Goal: Information Seeking & Learning: Learn about a topic

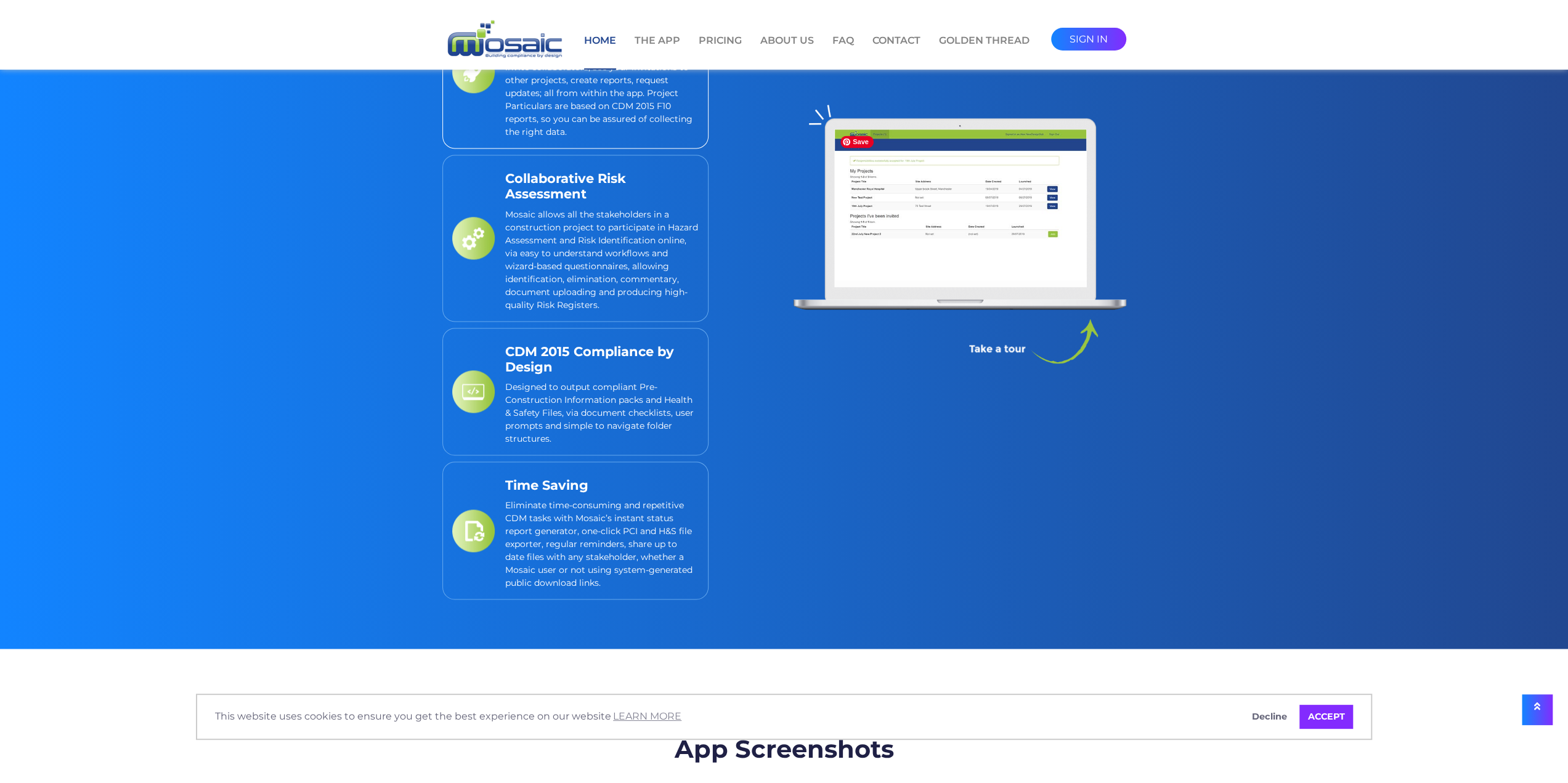
scroll to position [1663, 0]
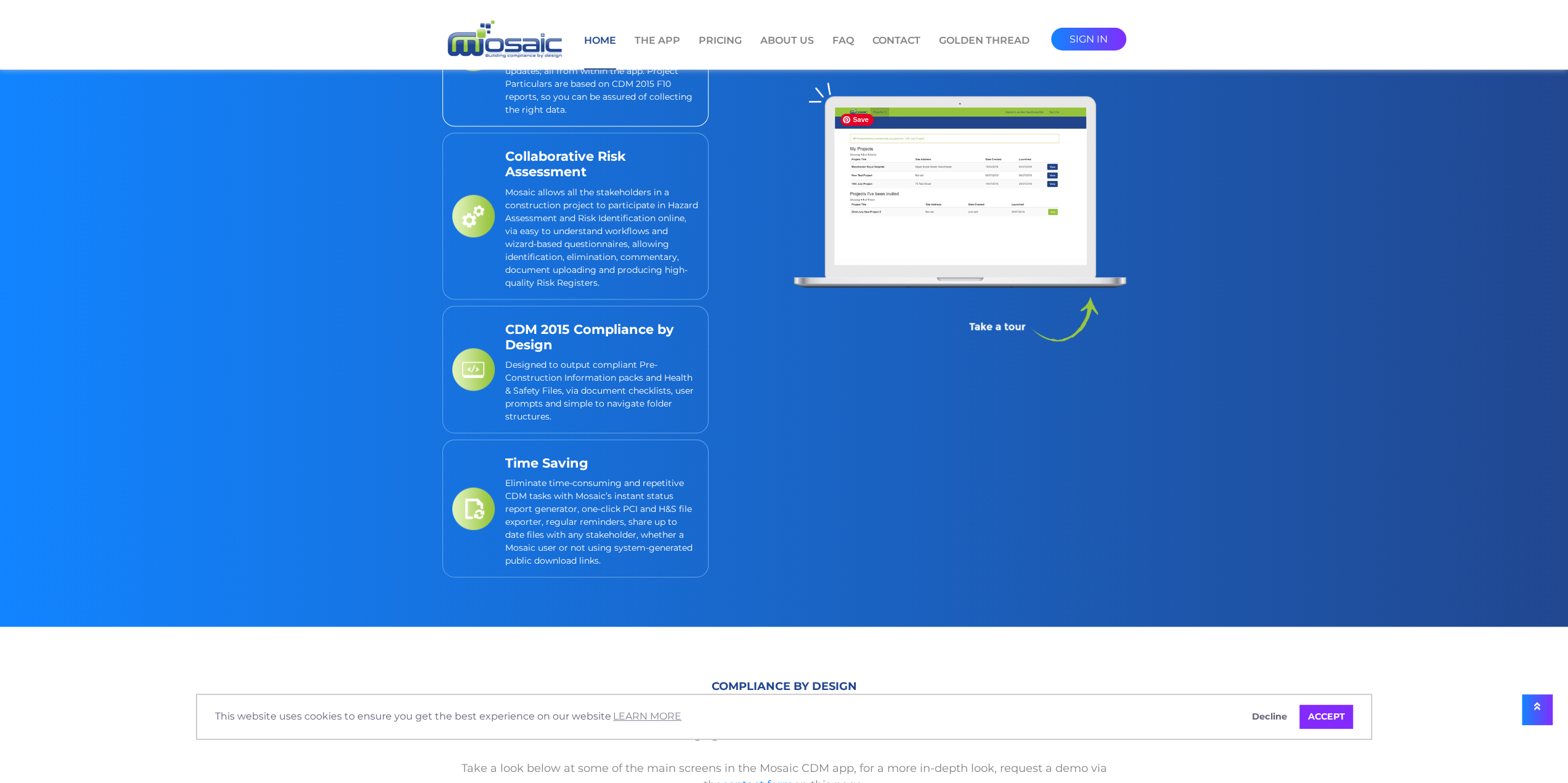
click at [959, 238] on img at bounding box center [961, 182] width 252 height 151
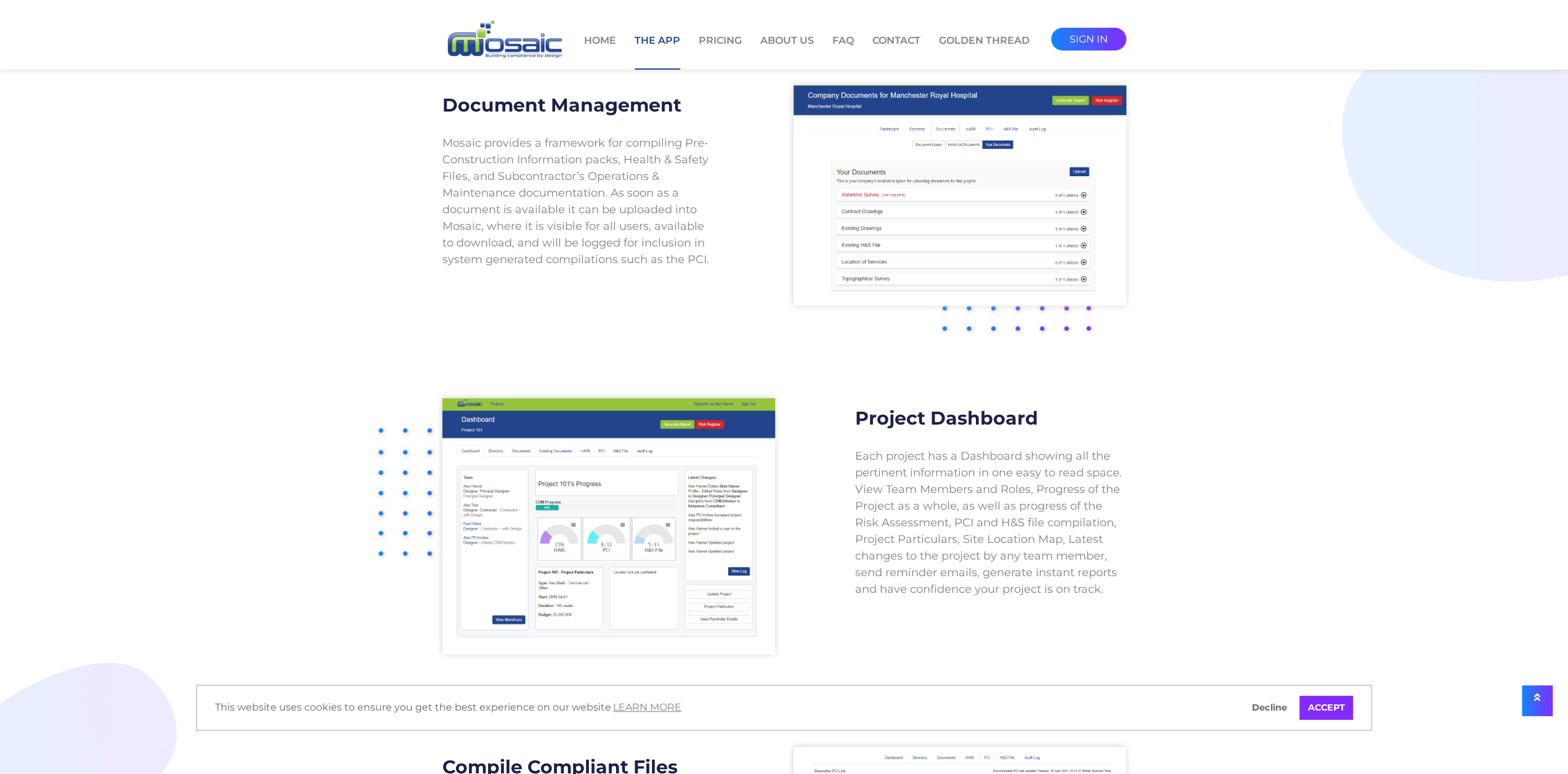
scroll to position [985, 0]
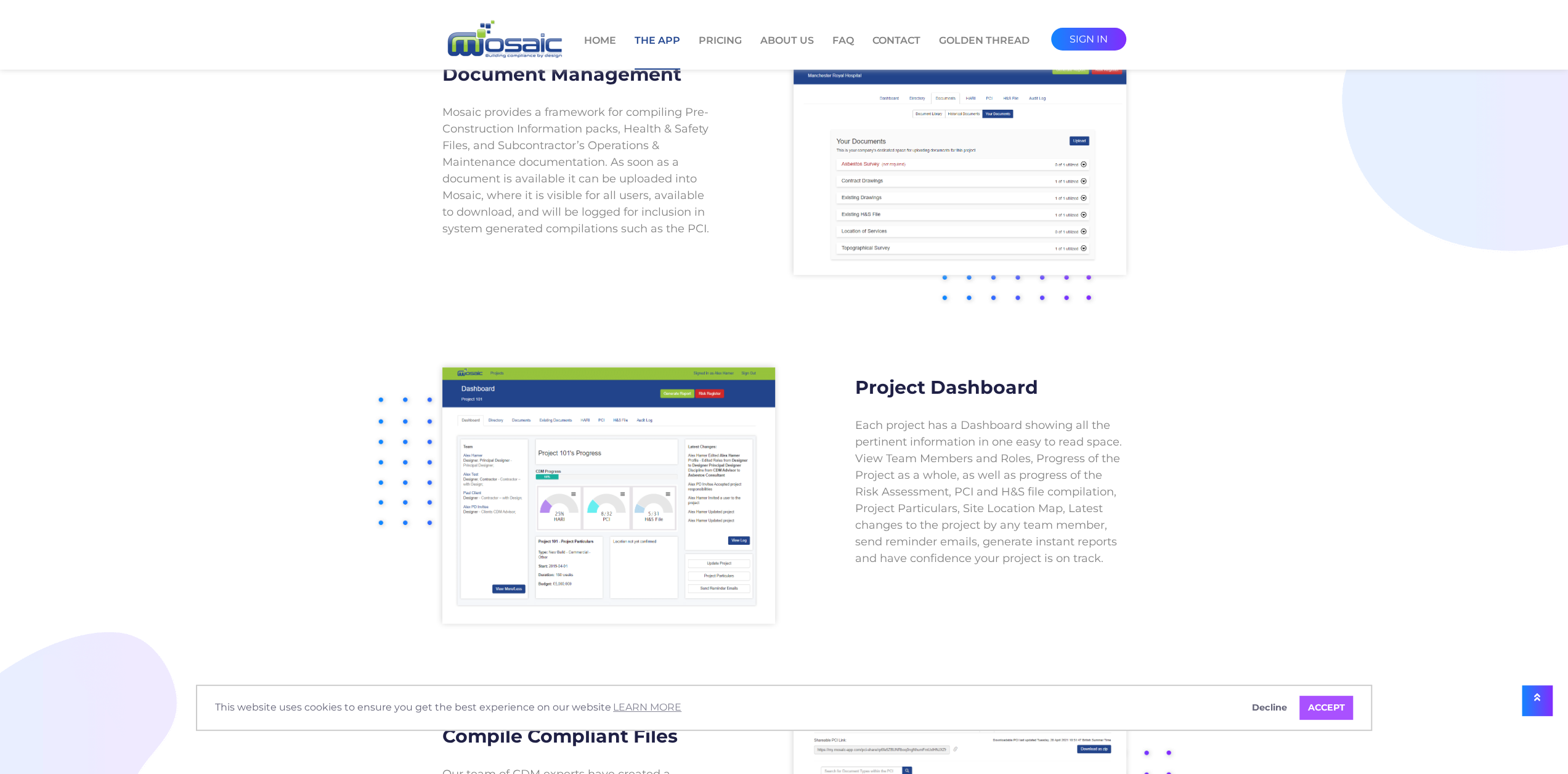
click at [1330, 709] on link "ACCEPT" at bounding box center [1326, 707] width 53 height 25
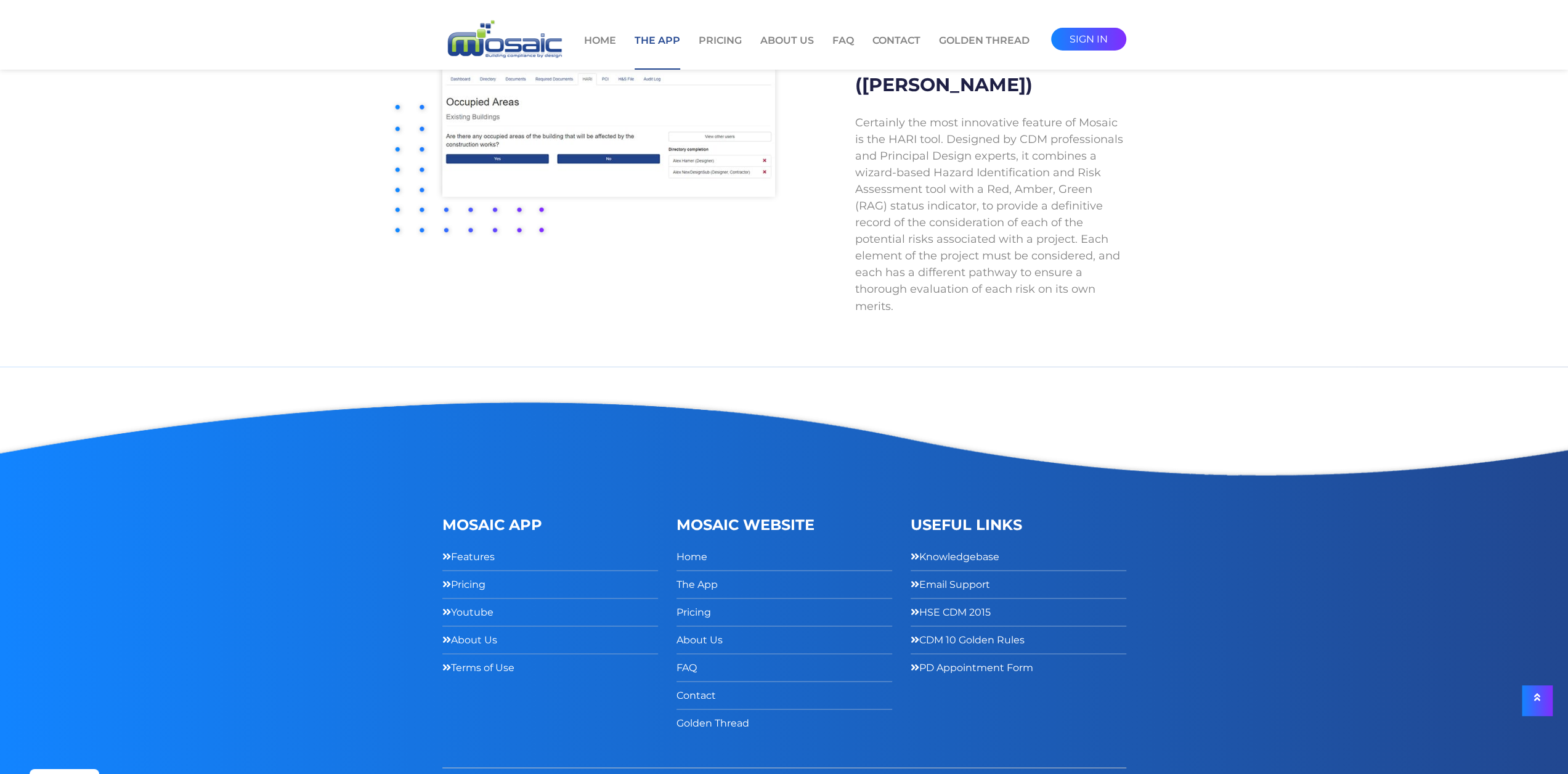
scroll to position [2052, 0]
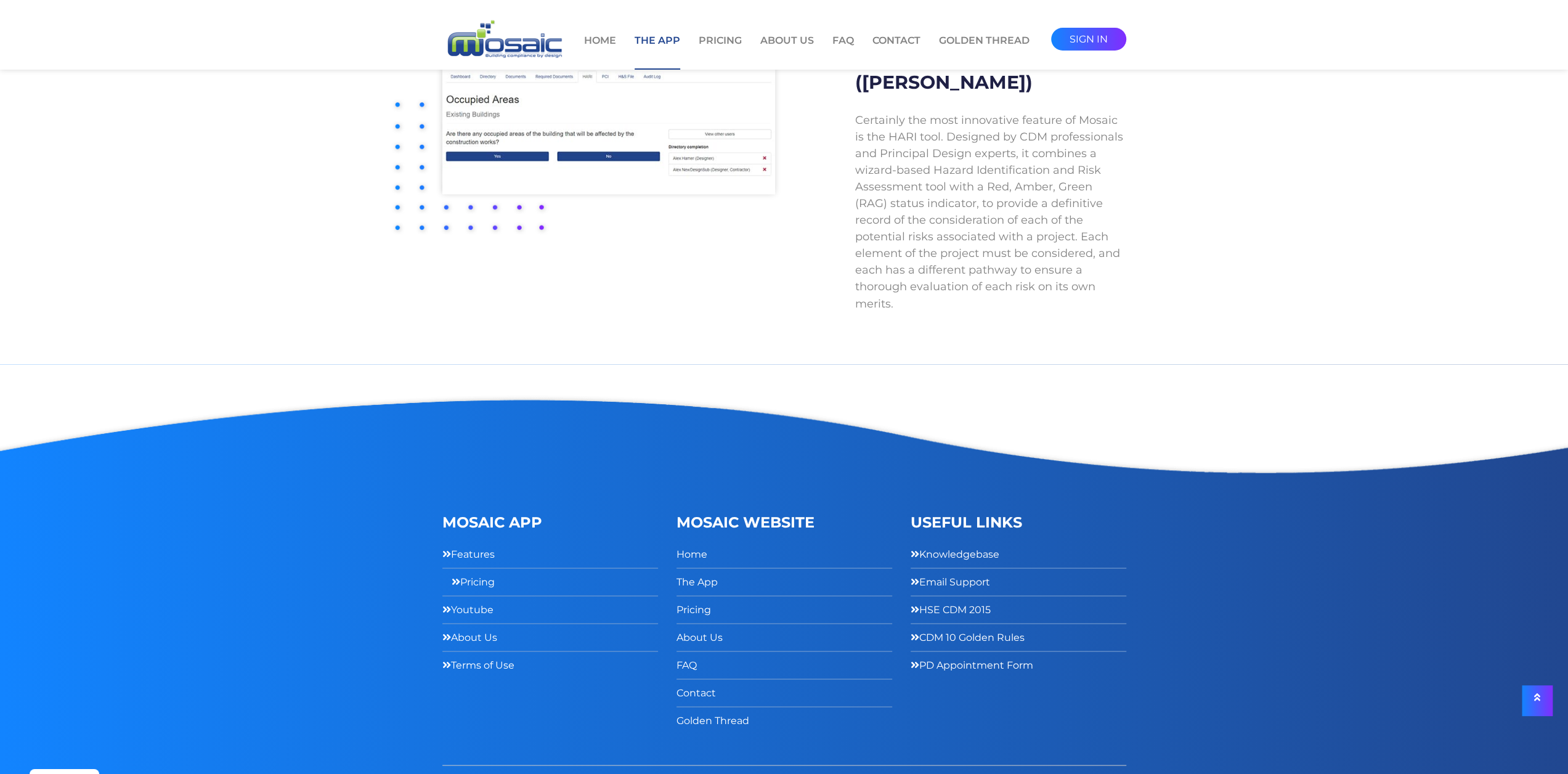
click at [463, 572] on link "Pricing" at bounding box center [473, 581] width 43 height 18
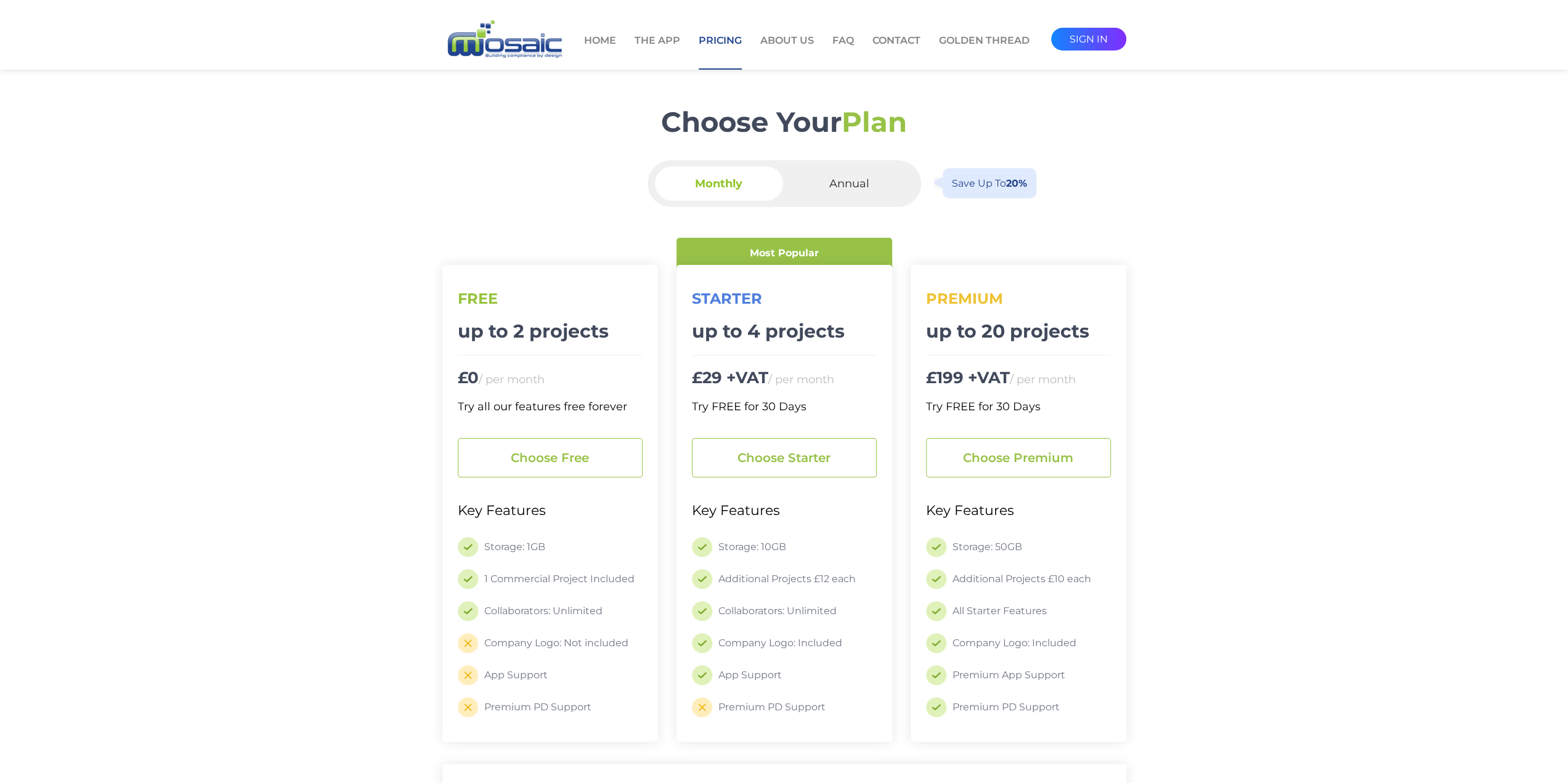
click at [844, 182] on span "Annual" at bounding box center [850, 183] width 128 height 34
click at [849, 174] on input "Annual Save up to 20%" at bounding box center [853, 170] width 8 height 8
radio input "true"
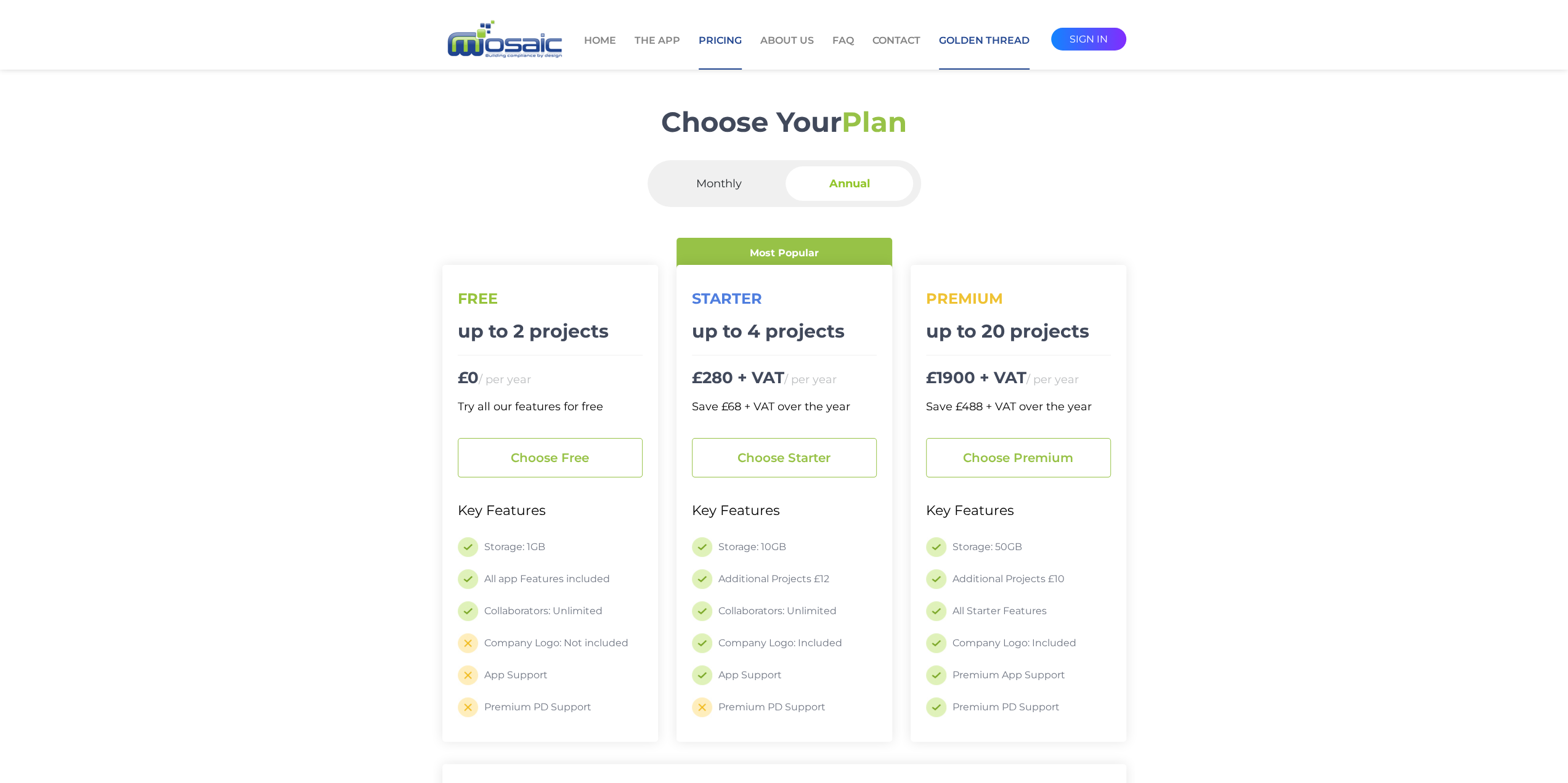
click at [975, 37] on link "Golden Thread" at bounding box center [985, 51] width 90 height 36
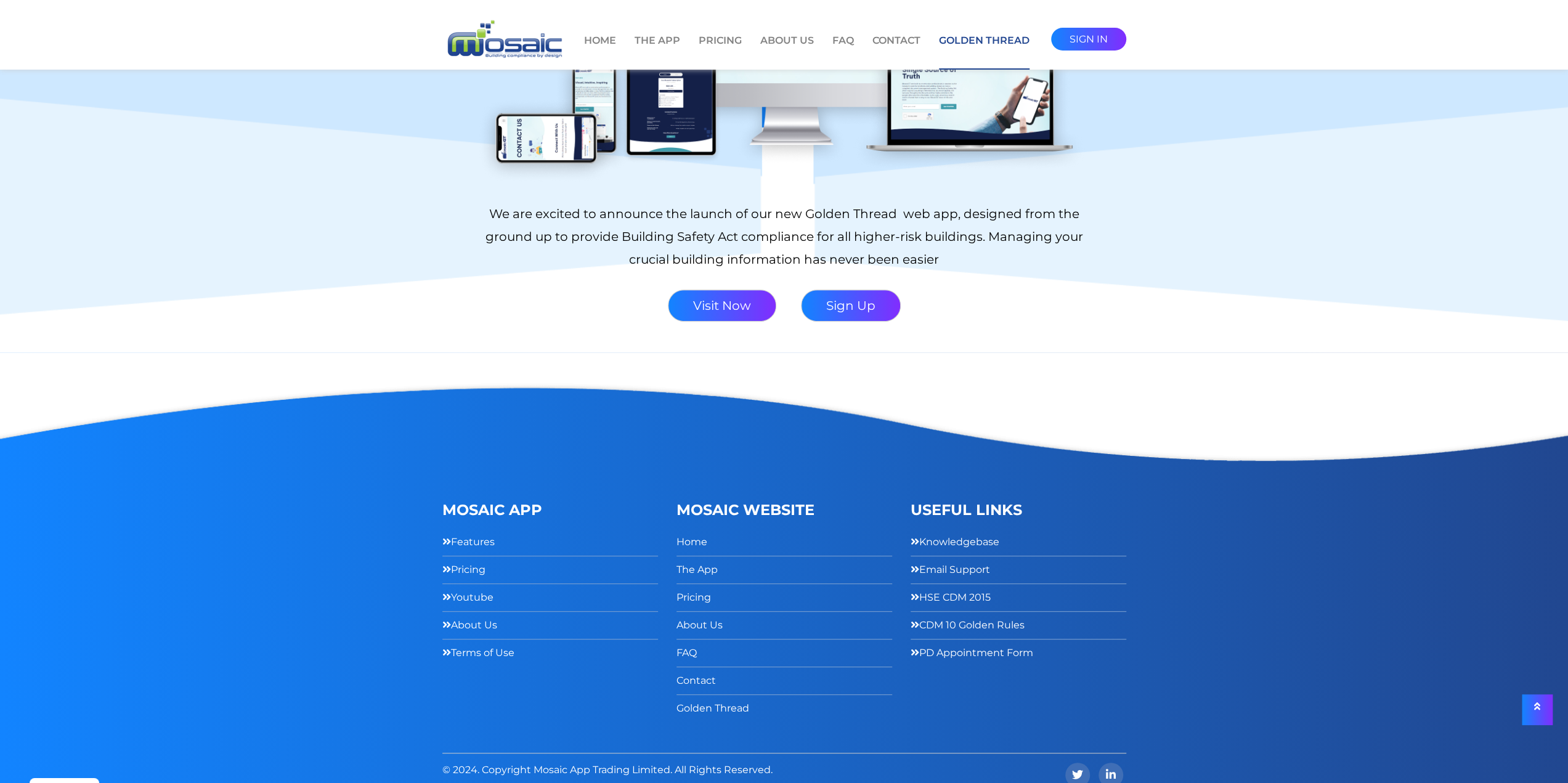
scroll to position [351, 0]
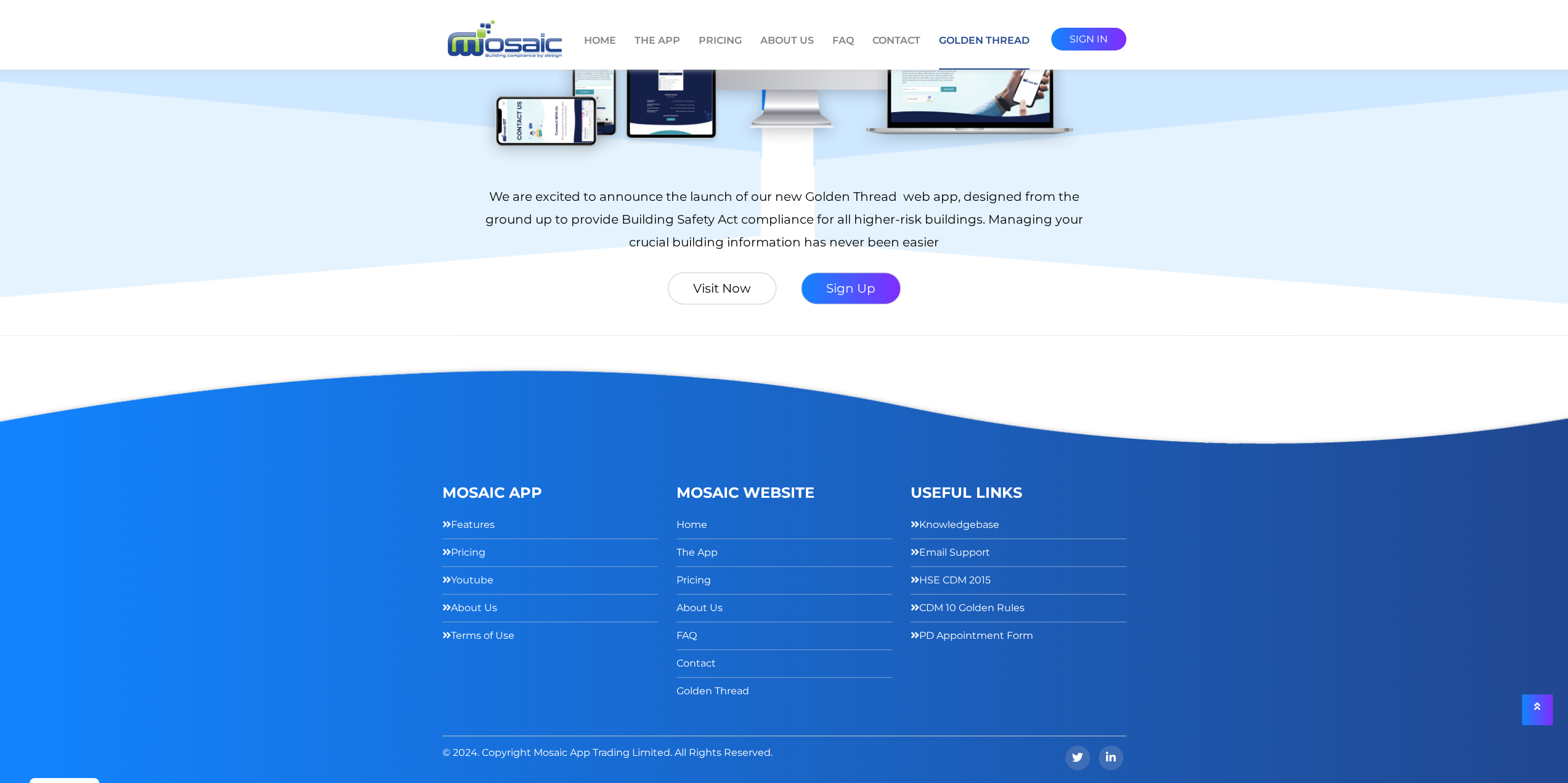
click at [745, 291] on link "Visit now" at bounding box center [722, 288] width 108 height 32
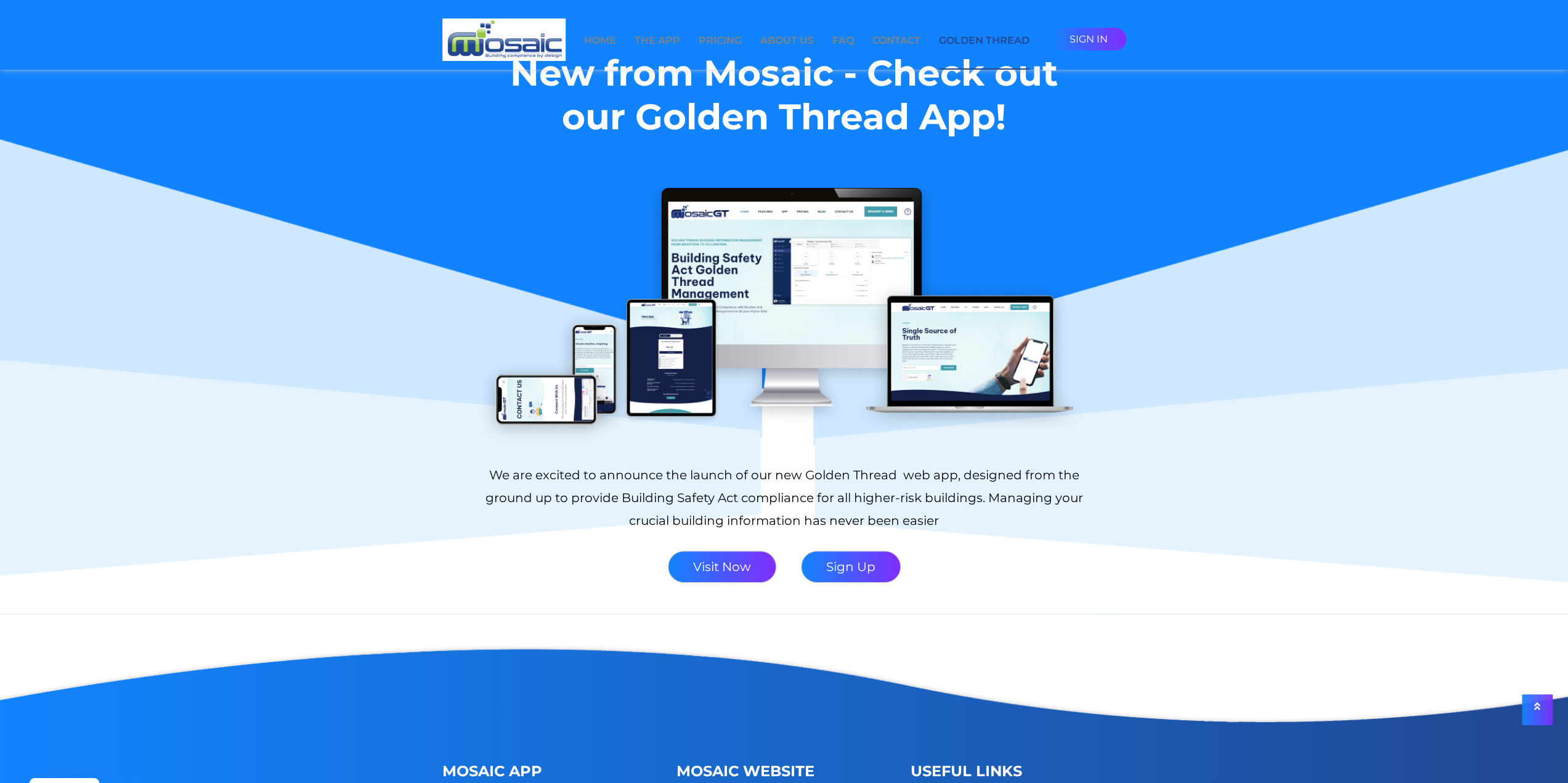
scroll to position [0, 0]
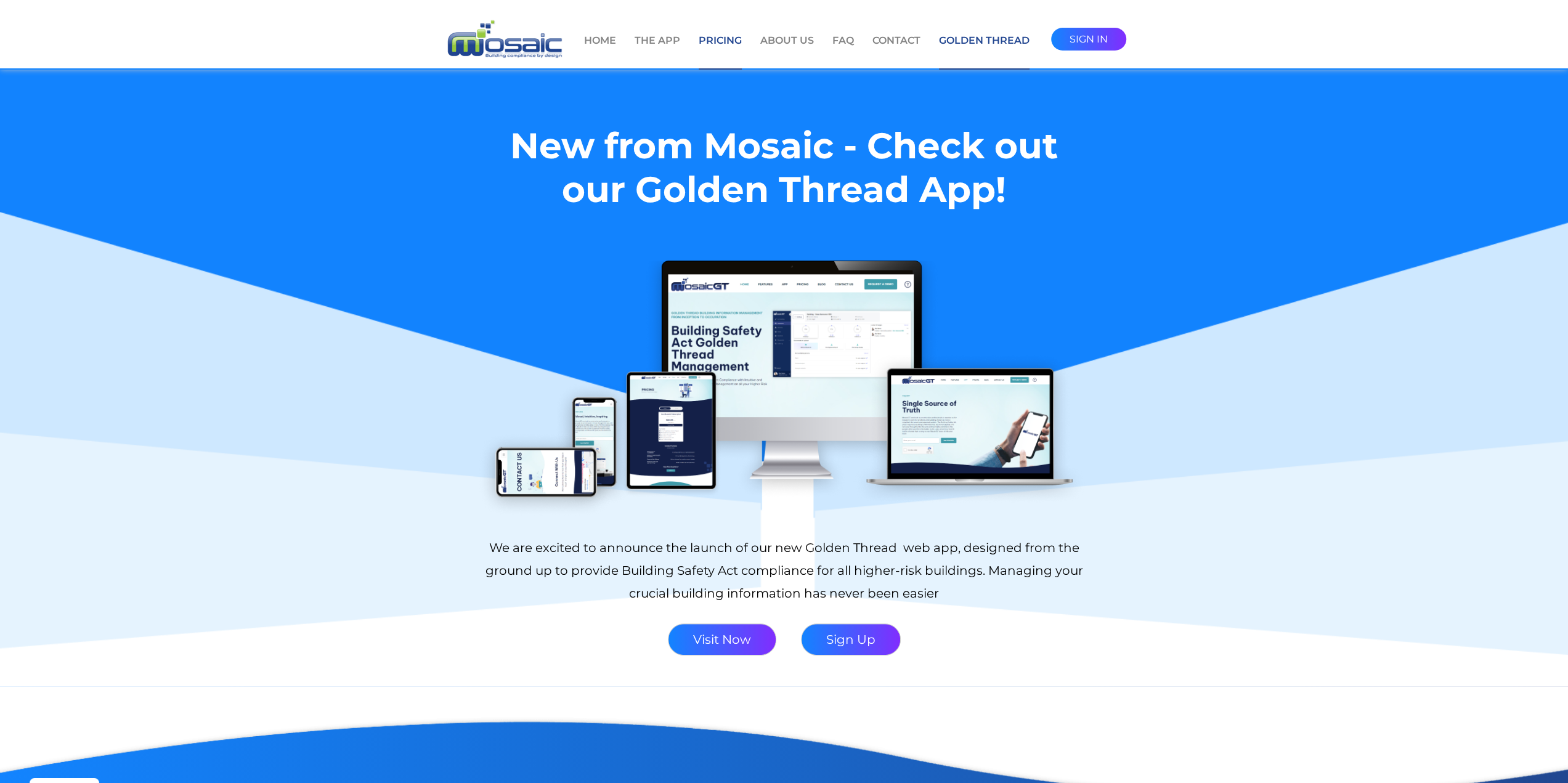
click at [701, 43] on link "Pricing" at bounding box center [720, 51] width 43 height 36
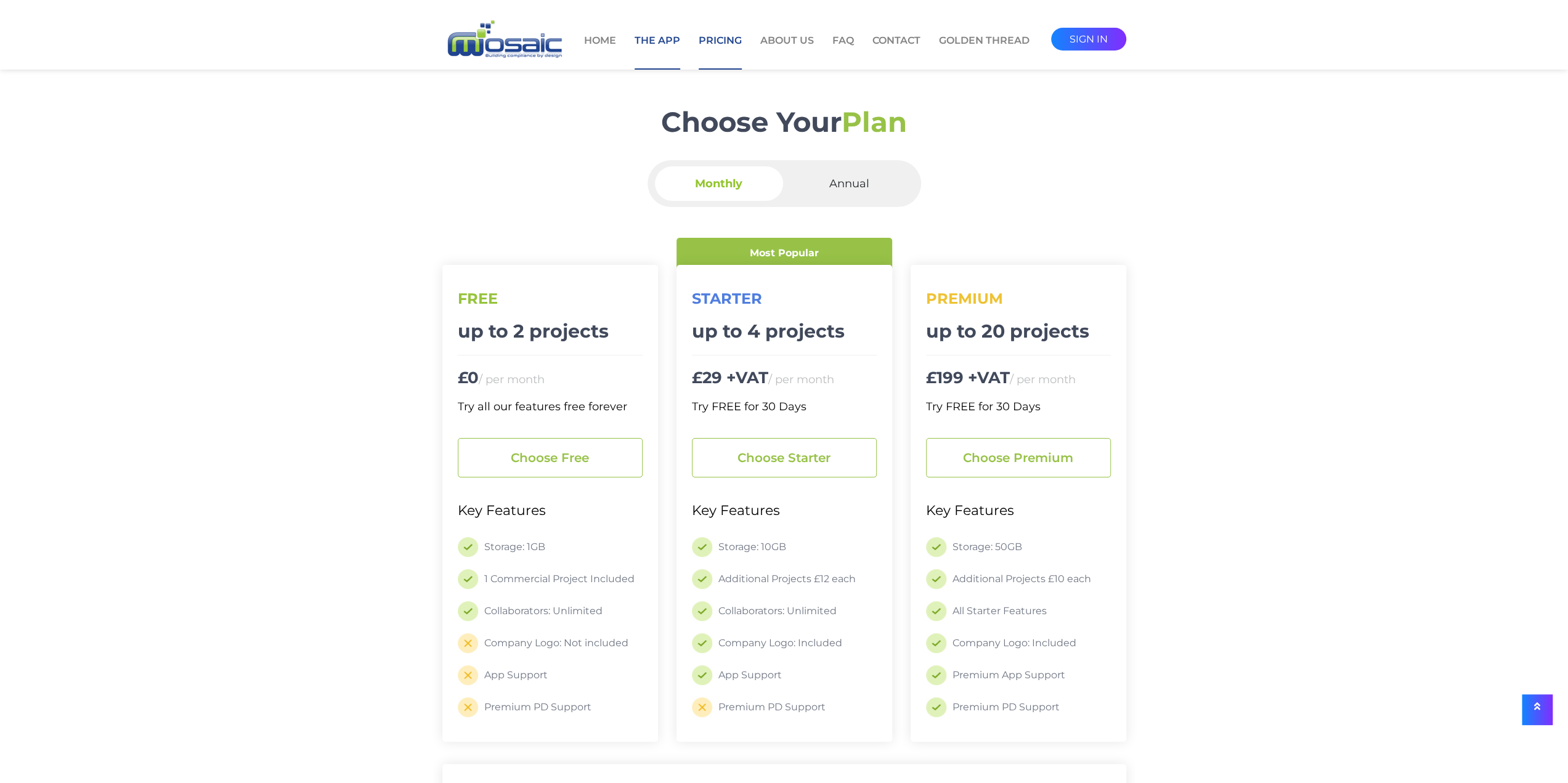
click at [665, 40] on link "The App" at bounding box center [657, 51] width 45 height 36
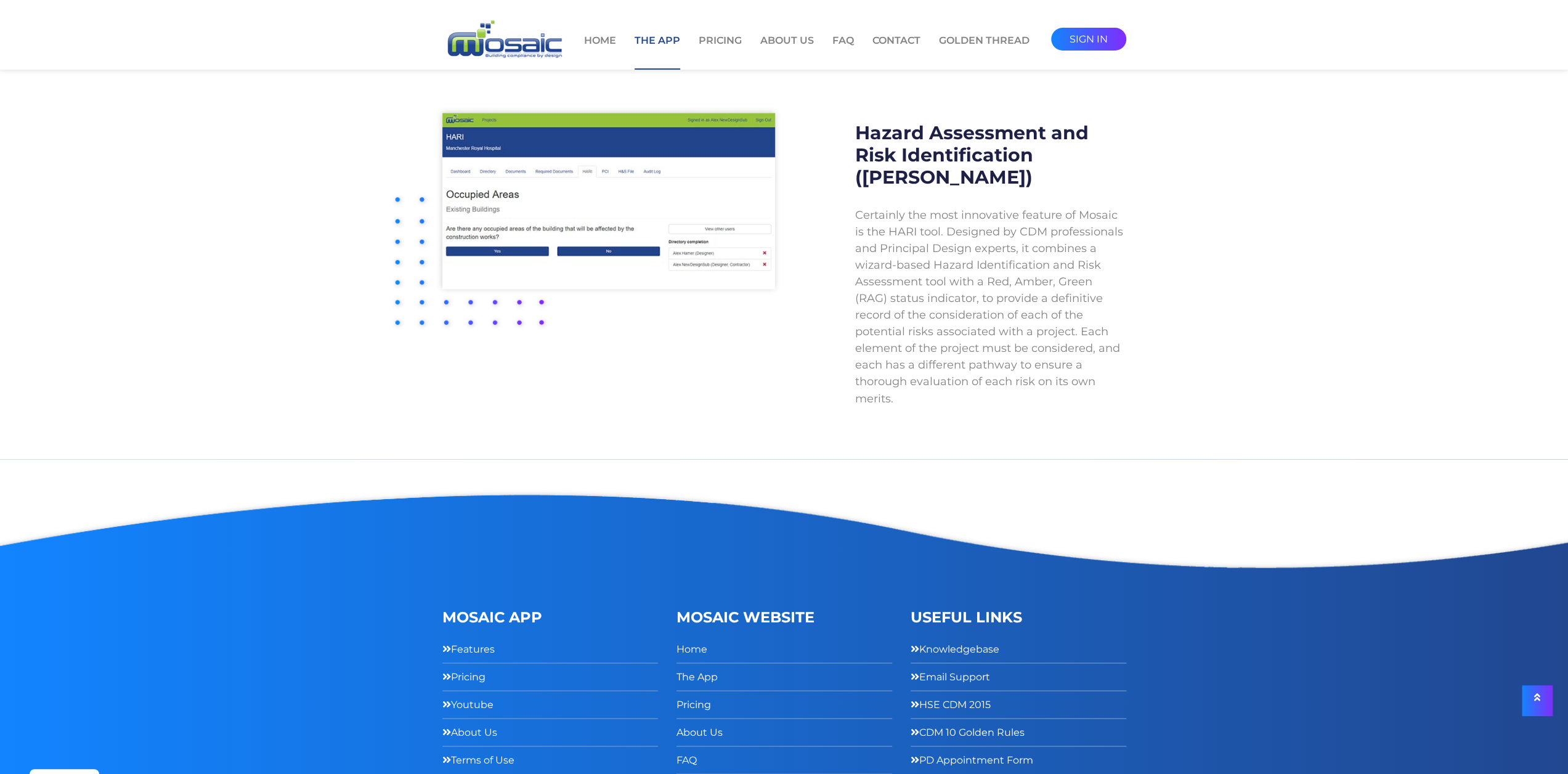
scroll to position [2052, 0]
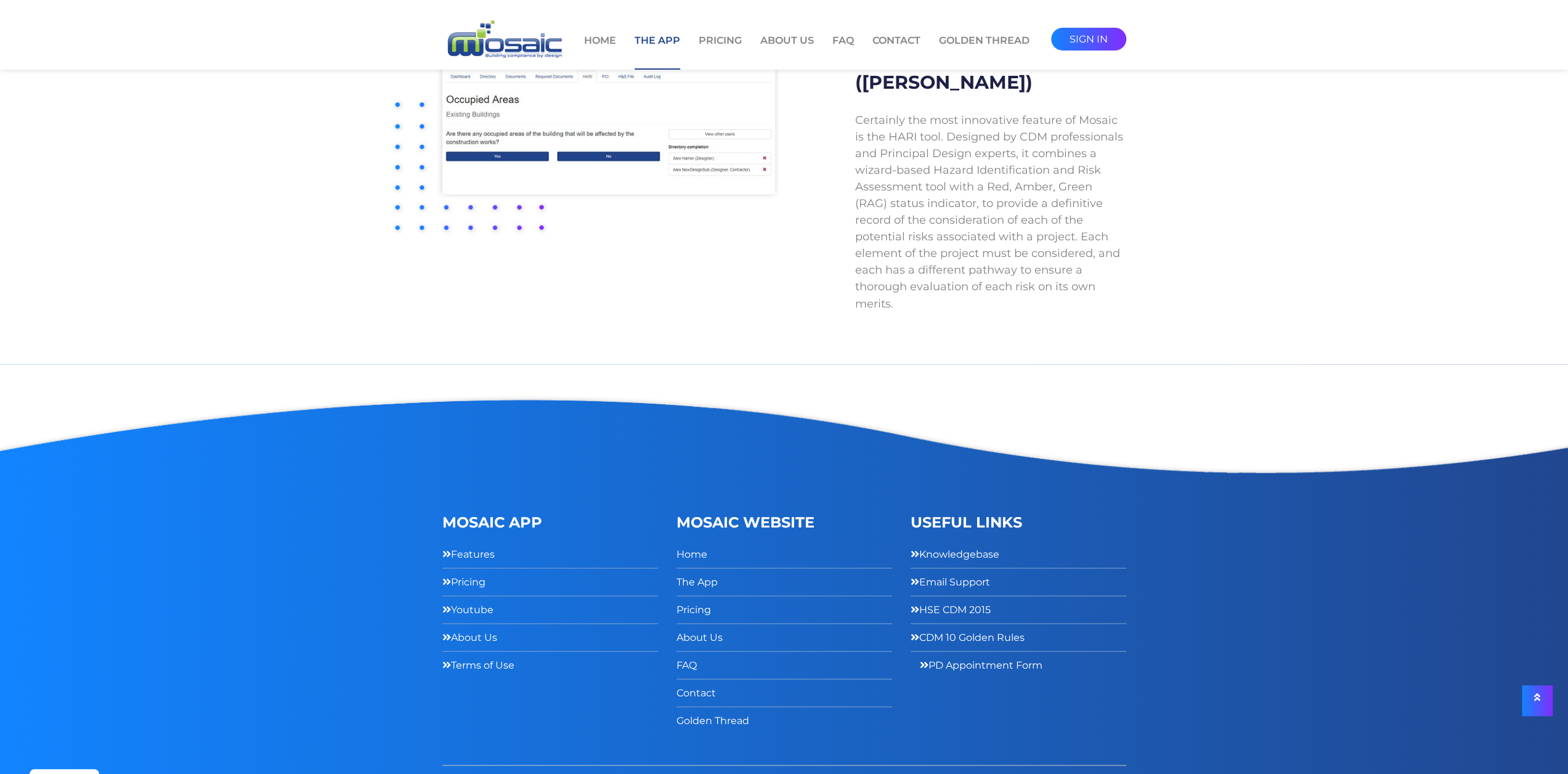
click at [974, 655] on link "PD Appointment Form" at bounding box center [981, 664] width 123 height 18
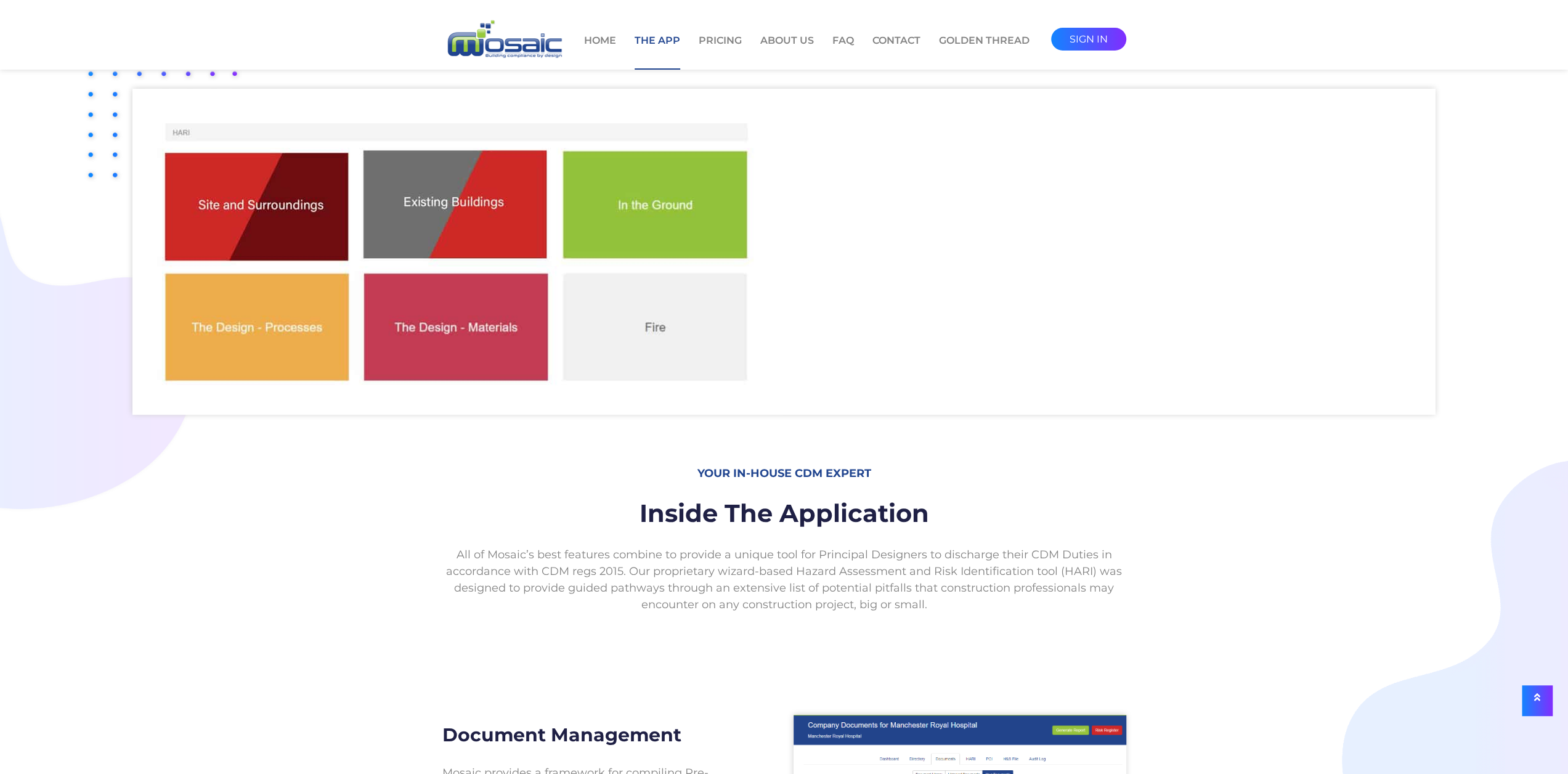
scroll to position [0, 0]
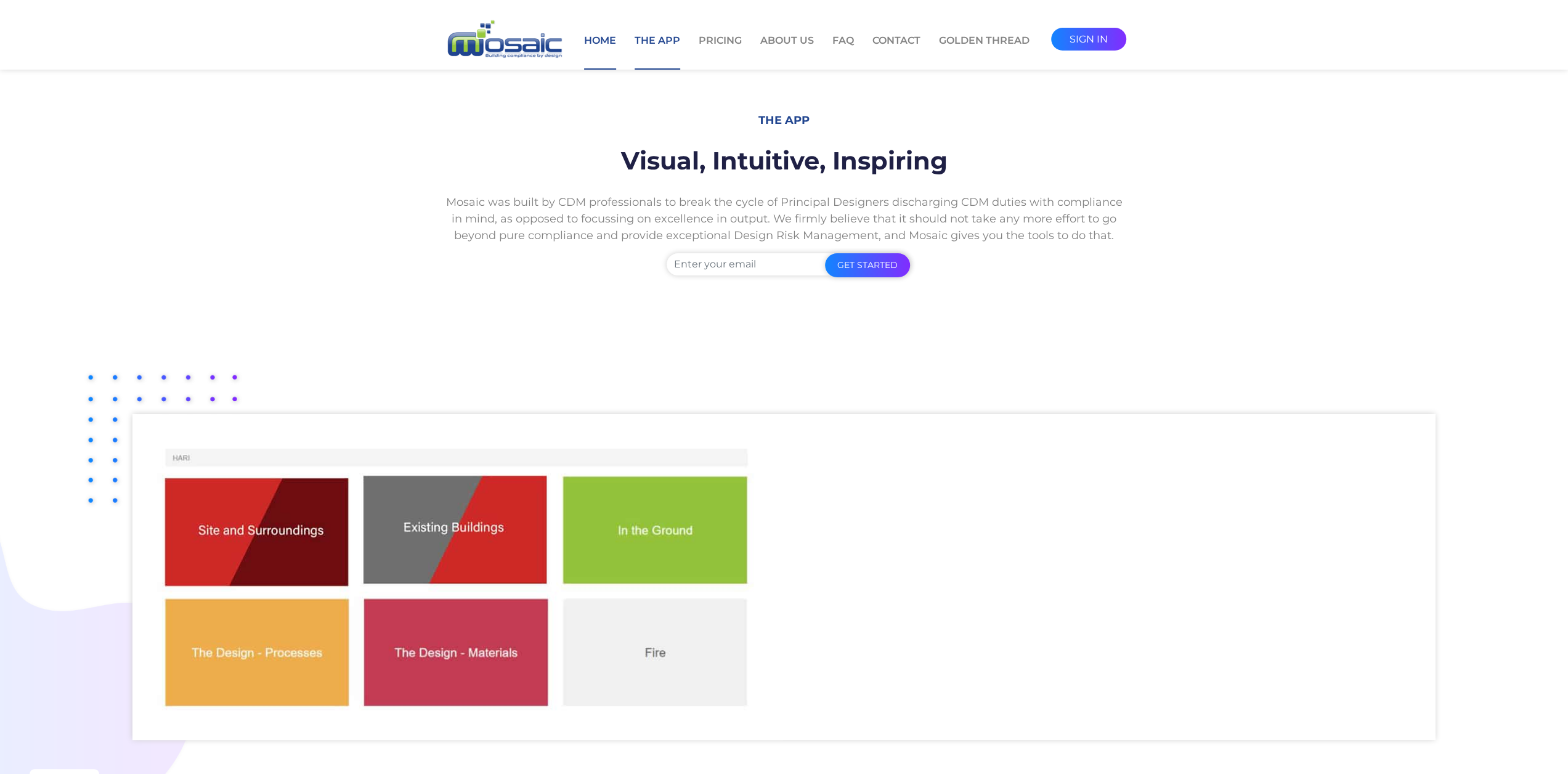
click at [603, 41] on link "Home" at bounding box center [600, 51] width 32 height 36
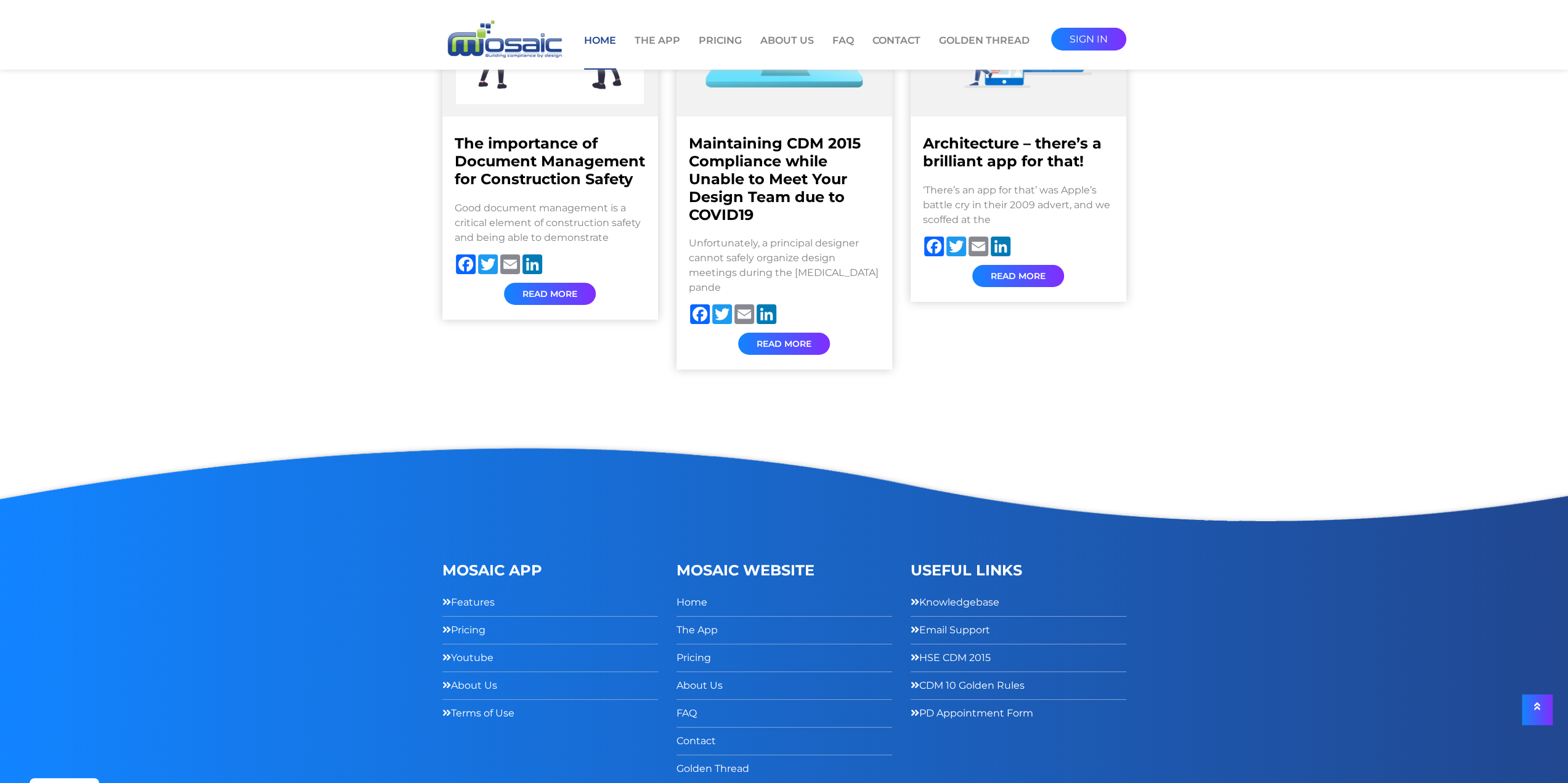
scroll to position [4289, 0]
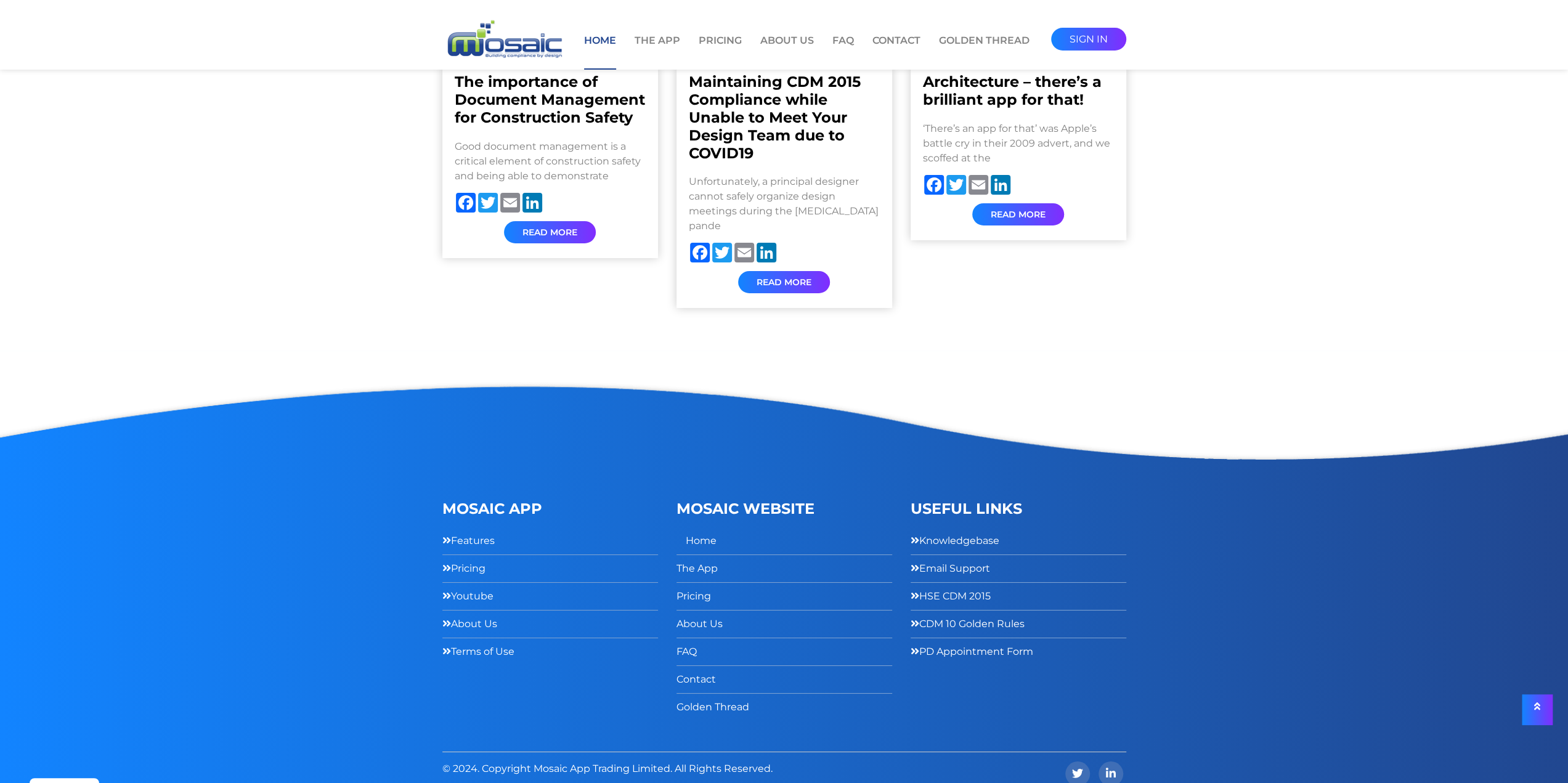
click at [702, 532] on link "Home" at bounding box center [700, 541] width 30 height 18
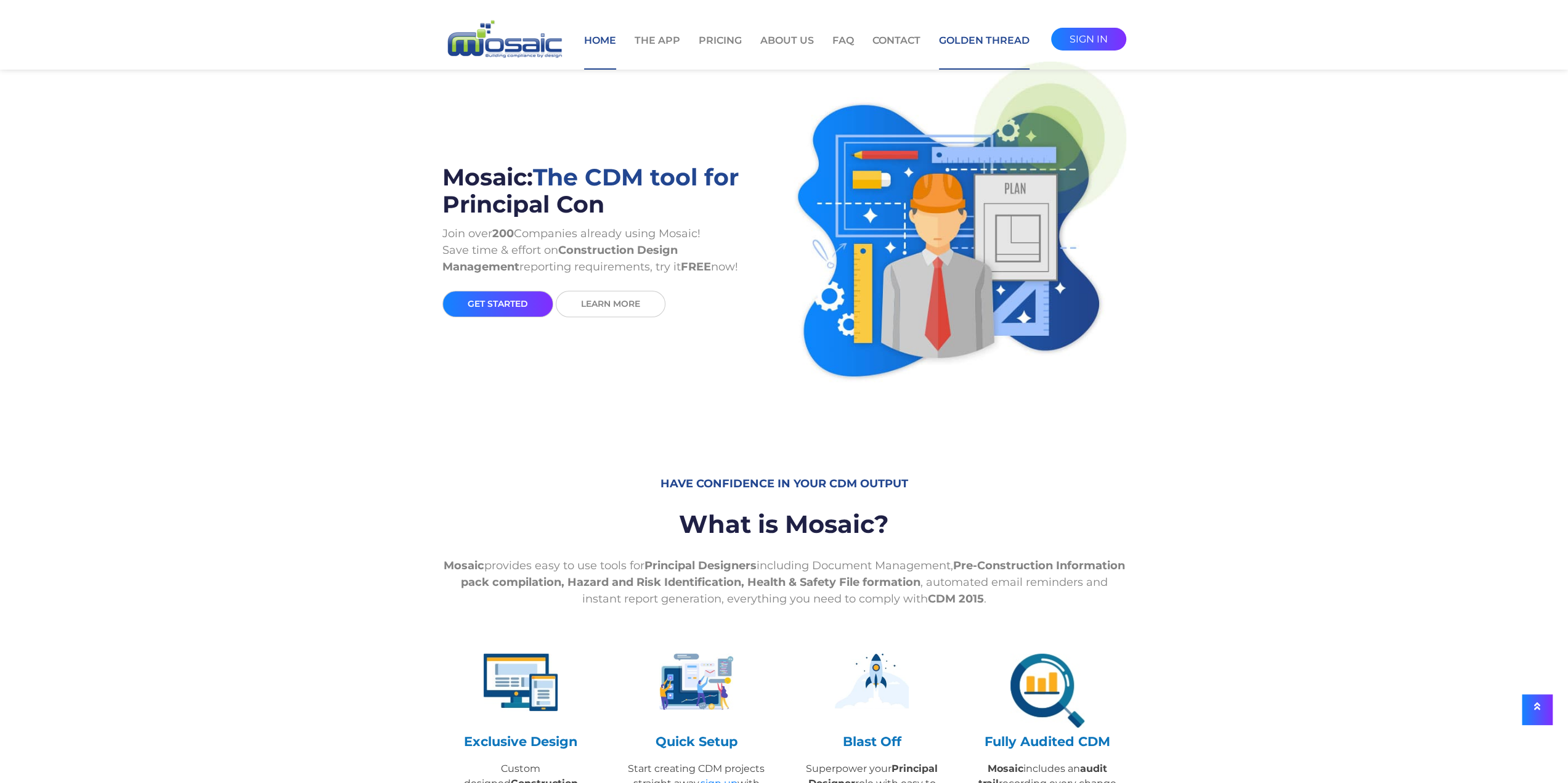
click at [977, 38] on link "Golden Thread" at bounding box center [985, 51] width 90 height 36
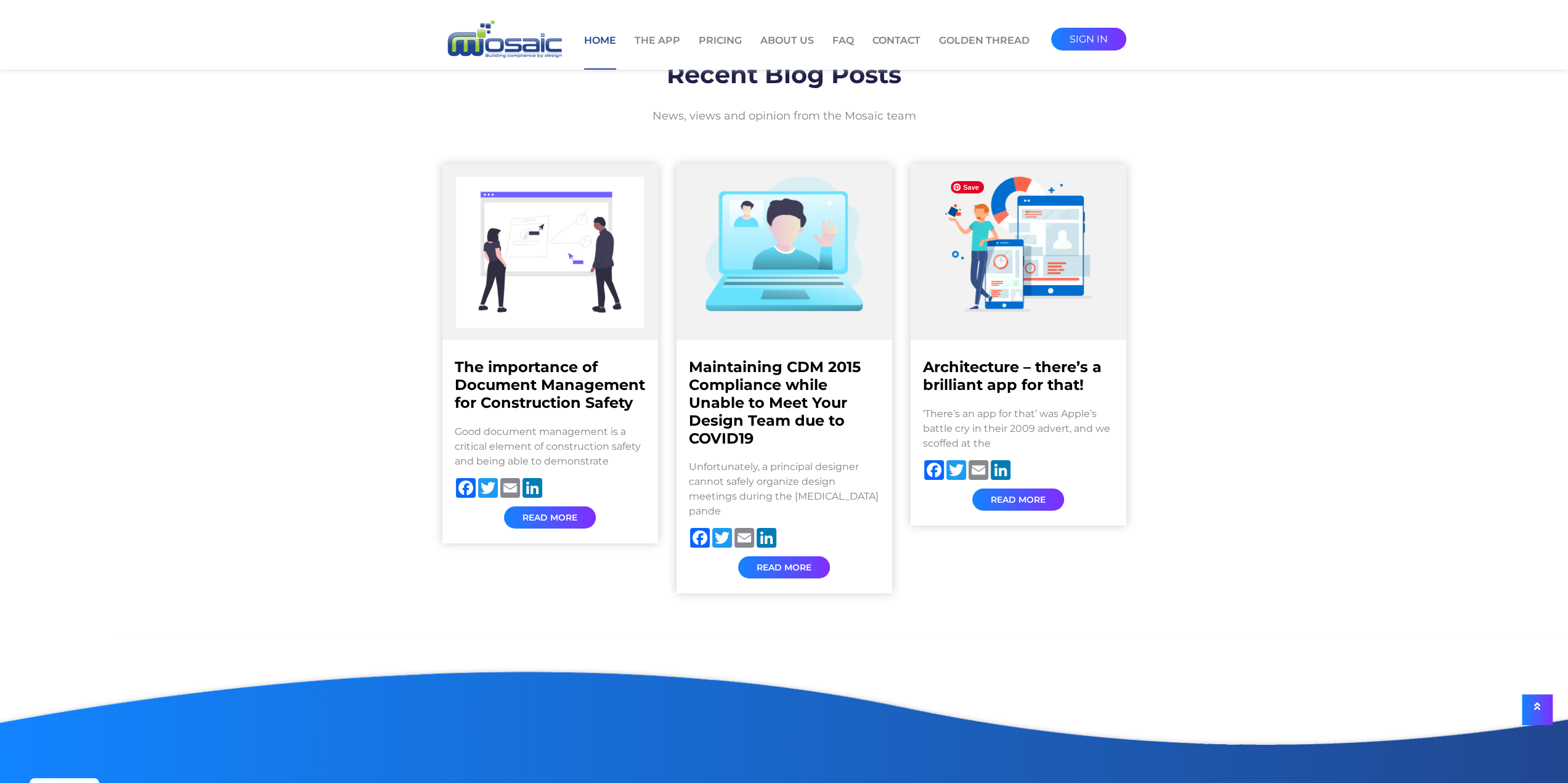
scroll to position [4005, 0]
